Goal: Navigation & Orientation: Understand site structure

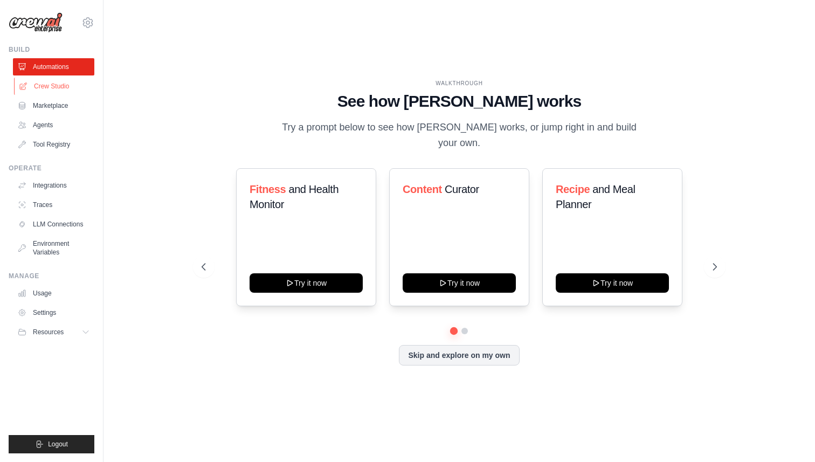
click at [58, 84] on link "Crew Studio" at bounding box center [54, 86] width 81 height 17
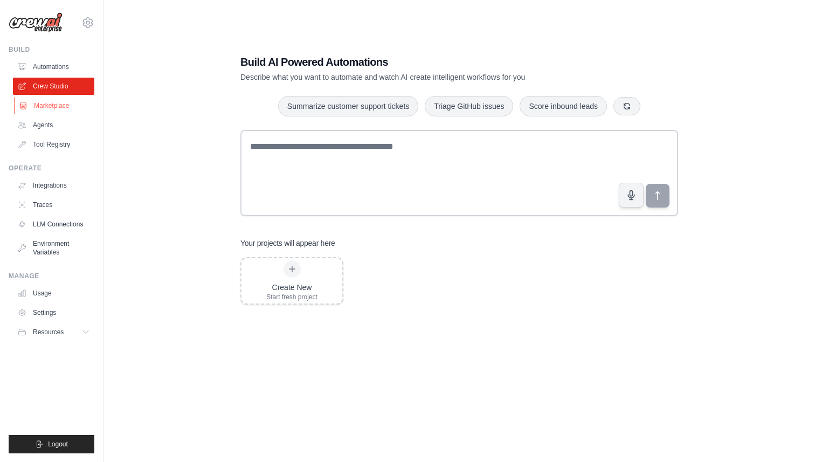
click at [45, 109] on link "Marketplace" at bounding box center [54, 105] width 81 height 17
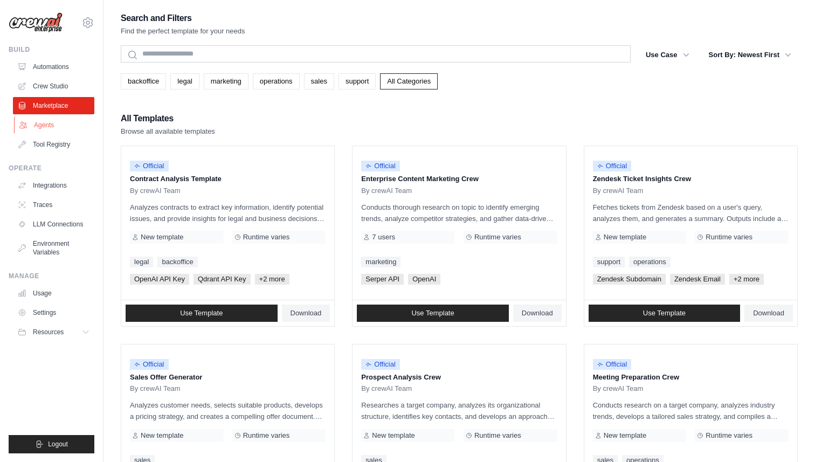
click at [47, 130] on link "Agents" at bounding box center [54, 124] width 81 height 17
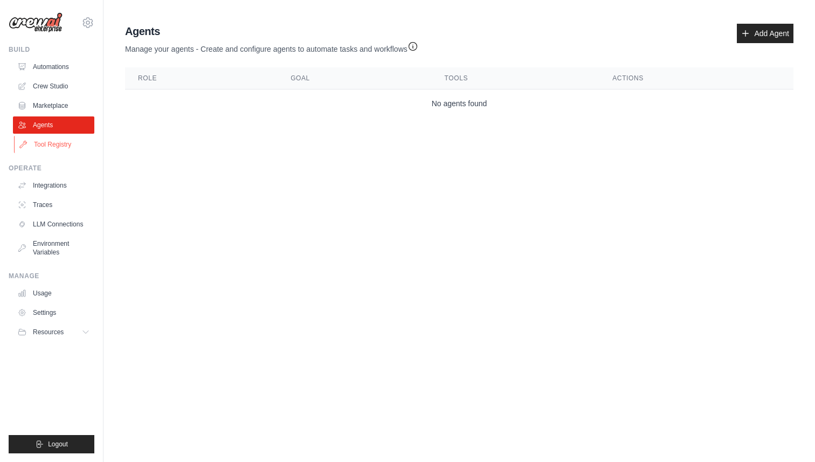
click at [49, 146] on link "Tool Registry" at bounding box center [54, 144] width 81 height 17
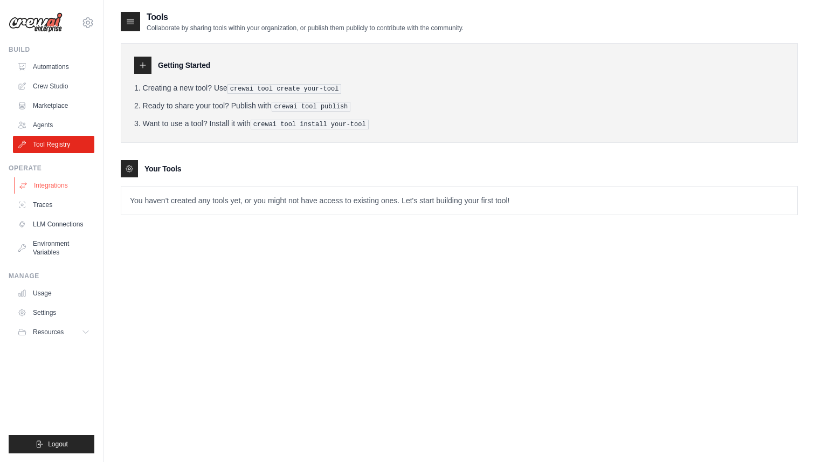
click at [57, 186] on link "Integrations" at bounding box center [54, 185] width 81 height 17
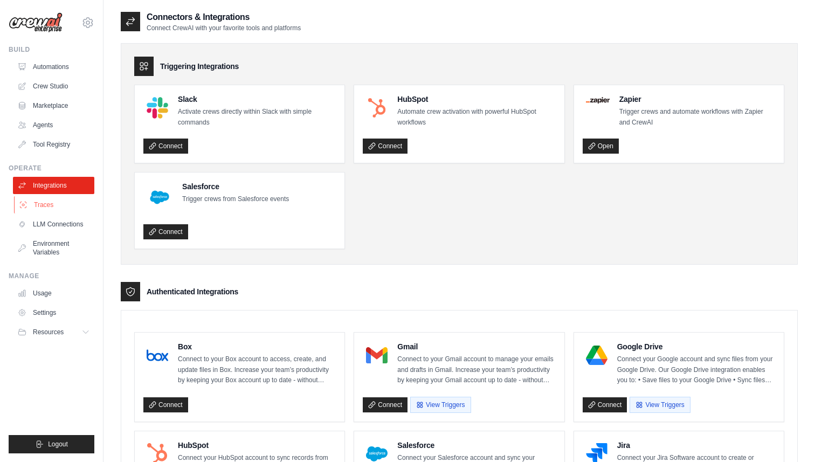
click at [56, 201] on link "Traces" at bounding box center [54, 204] width 81 height 17
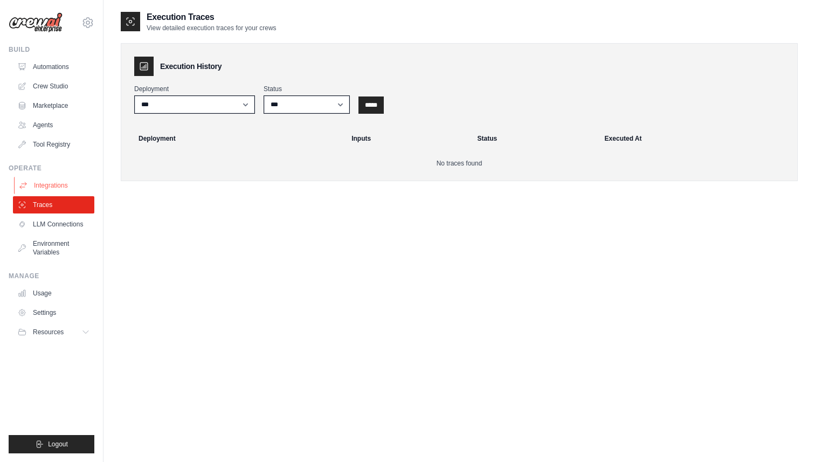
click at [58, 183] on link "Integrations" at bounding box center [54, 185] width 81 height 17
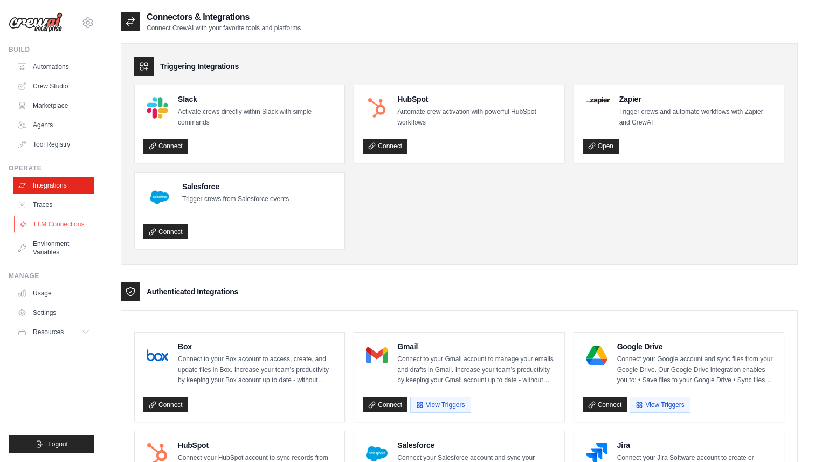
click at [61, 226] on link "LLM Connections" at bounding box center [54, 224] width 81 height 17
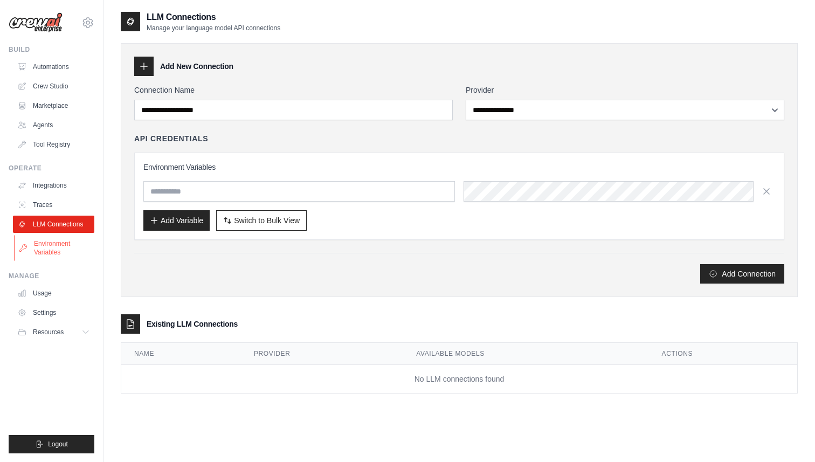
click at [64, 245] on link "Environment Variables" at bounding box center [54, 248] width 81 height 26
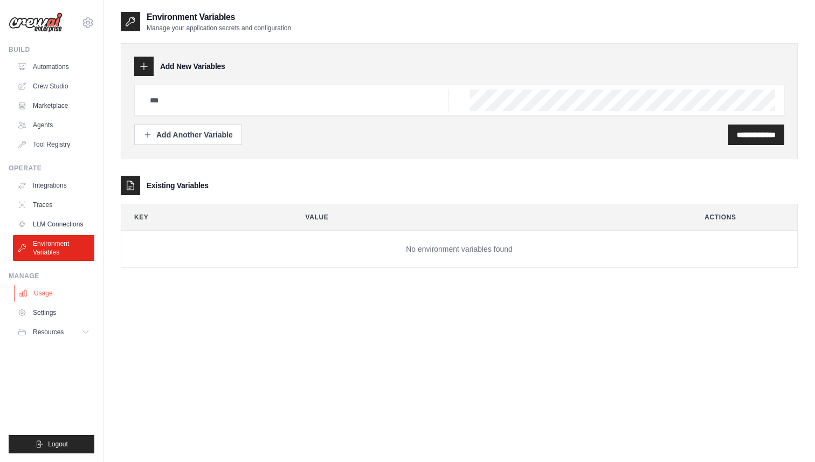
click at [58, 290] on link "Usage" at bounding box center [54, 293] width 81 height 17
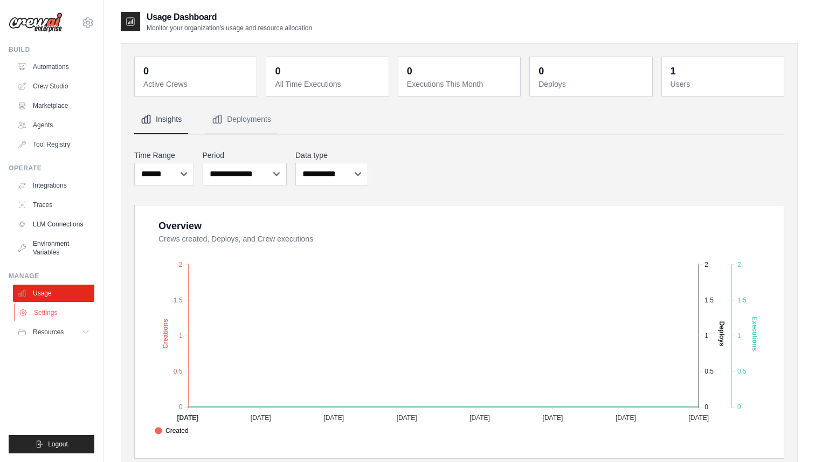
click at [59, 314] on link "Settings" at bounding box center [54, 312] width 81 height 17
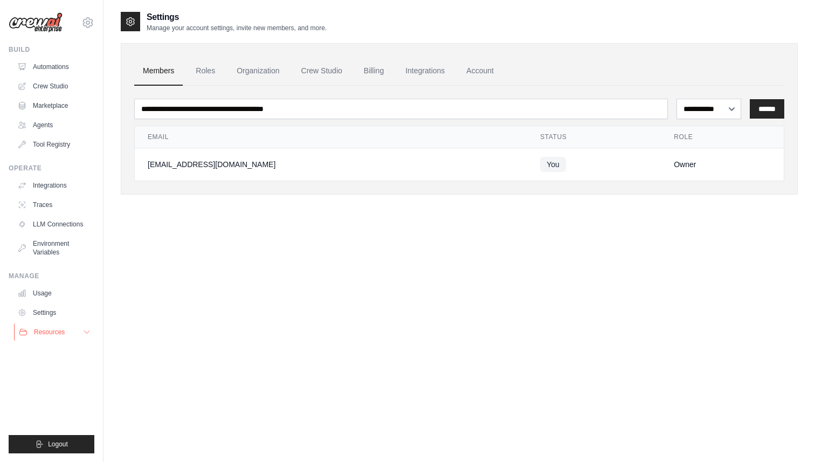
click at [61, 331] on span "Resources" at bounding box center [49, 332] width 31 height 9
click at [68, 67] on link "Automations" at bounding box center [54, 66] width 81 height 17
